Goal: Information Seeking & Learning: Learn about a topic

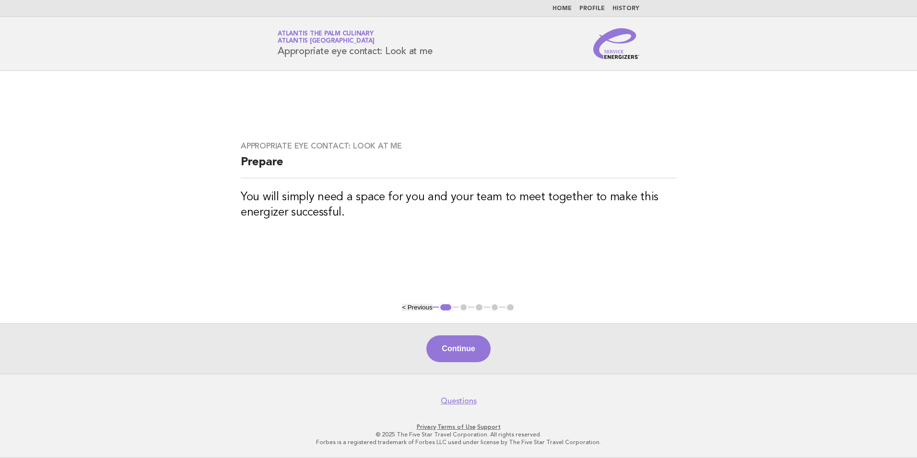
drag, startPoint x: 667, startPoint y: 246, endPoint x: 672, endPoint y: 252, distance: 7.8
click at [671, 251] on main "Appropriate eye contact: Look at me Prepare You will simply need a space for yo…" at bounding box center [458, 222] width 917 height 303
click at [451, 359] on button "Continue" at bounding box center [458, 349] width 64 height 27
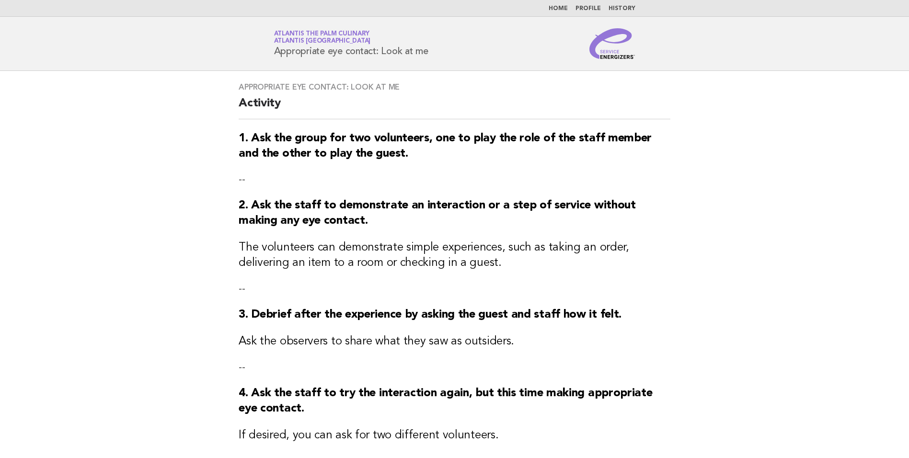
click at [564, 13] on nav "Home Profile History" at bounding box center [454, 8] width 909 height 17
click at [557, 6] on link "Home" at bounding box center [558, 9] width 19 height 6
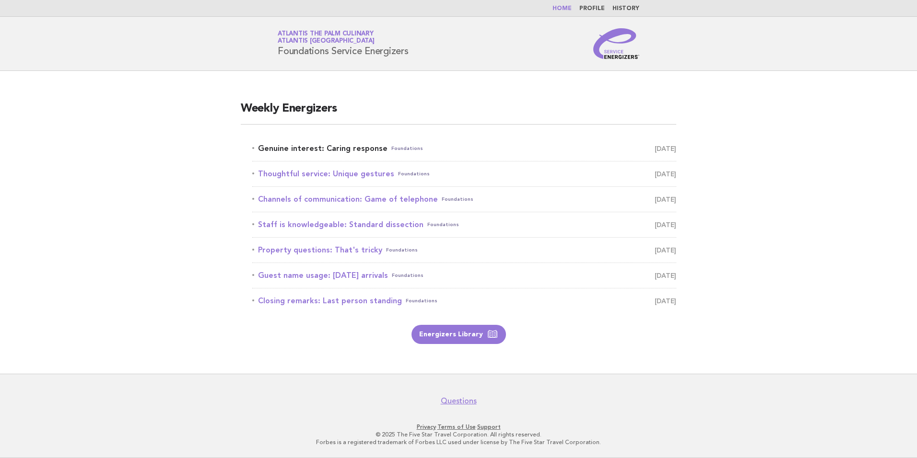
click at [305, 150] on link "Genuine interest: Caring response Foundations [DATE]" at bounding box center [464, 148] width 424 height 13
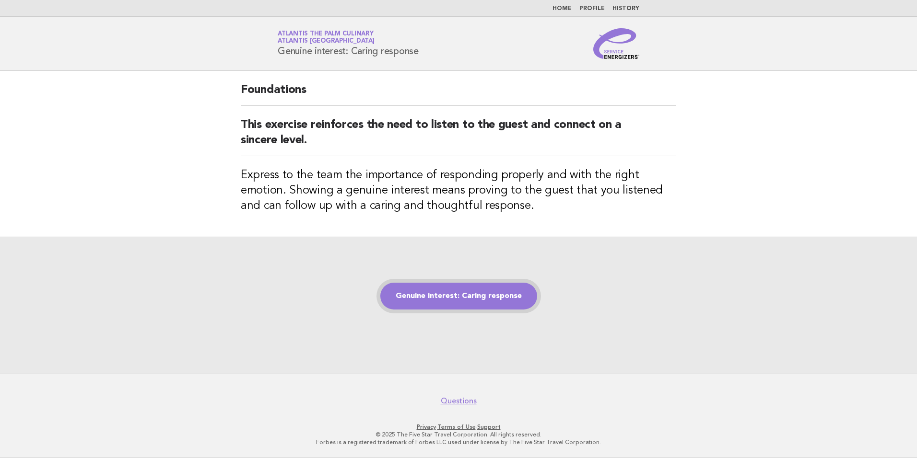
click at [392, 292] on link "Genuine interest: Caring response" at bounding box center [458, 296] width 157 height 27
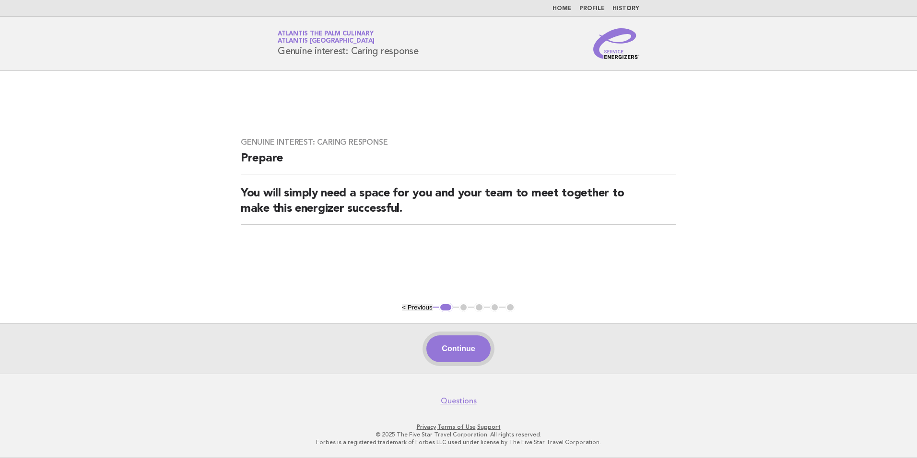
click at [462, 350] on button "Continue" at bounding box center [458, 349] width 64 height 27
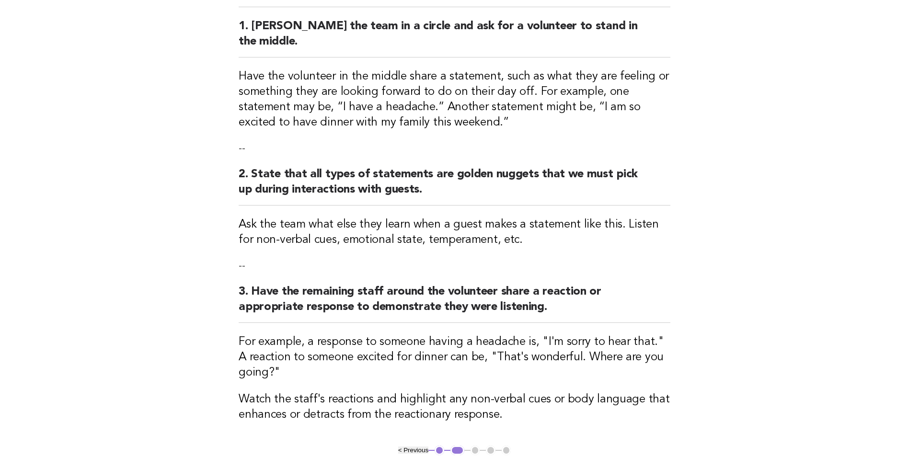
scroll to position [240, 0]
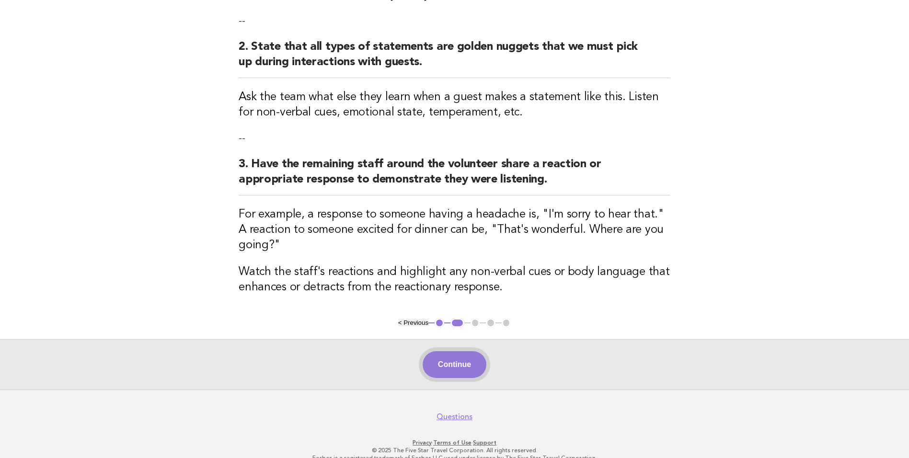
click at [481, 352] on button "Continue" at bounding box center [455, 364] width 64 height 27
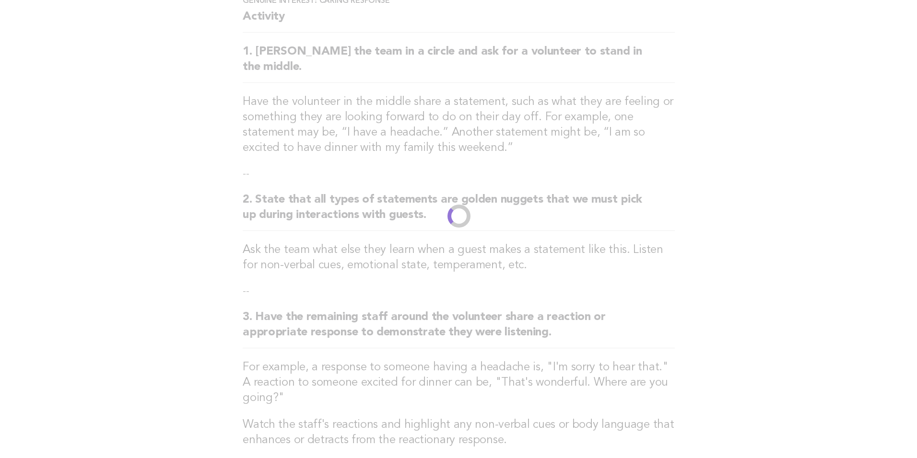
scroll to position [0, 0]
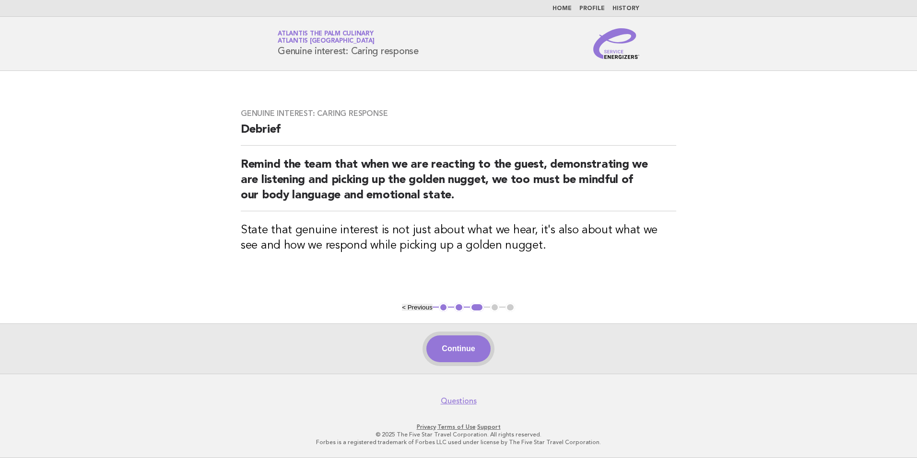
click at [456, 349] on button "Continue" at bounding box center [458, 349] width 64 height 27
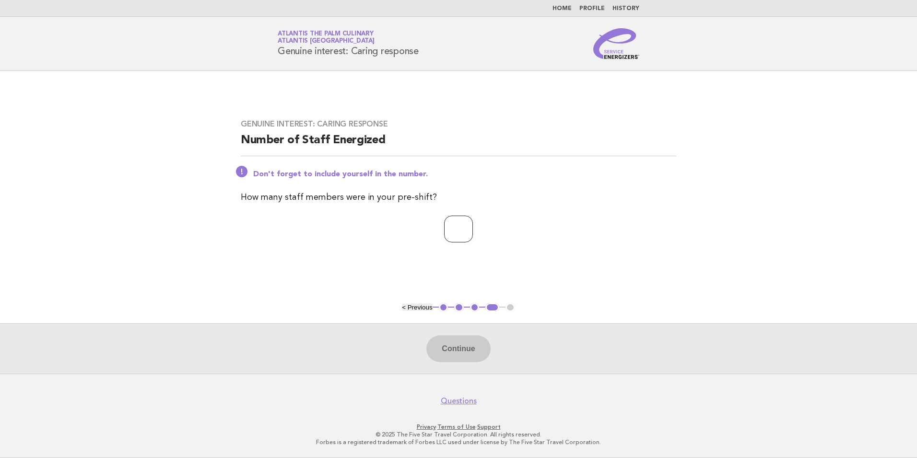
click at [466, 232] on input "number" at bounding box center [458, 229] width 29 height 27
type input "**"
click at [444, 343] on button "Continue" at bounding box center [458, 349] width 64 height 27
